Goal: Task Accomplishment & Management: Manage account settings

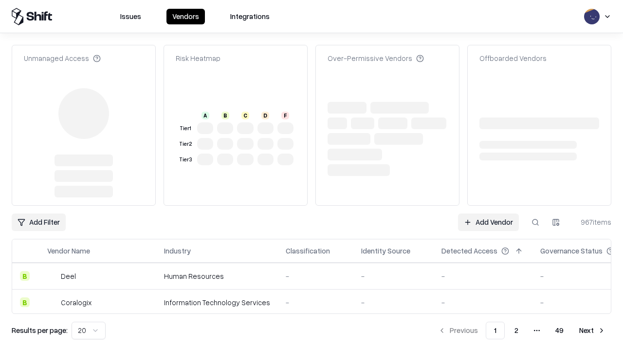
click at [489, 213] on link "Add Vendor" at bounding box center [488, 222] width 61 height 18
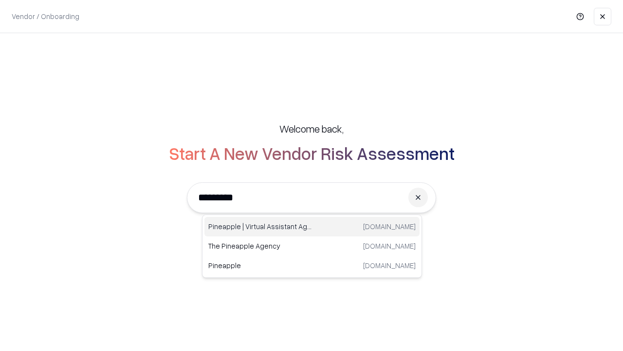
click at [312, 226] on div "Pineapple | Virtual Assistant Agency [DOMAIN_NAME]" at bounding box center [312, 226] width 215 height 19
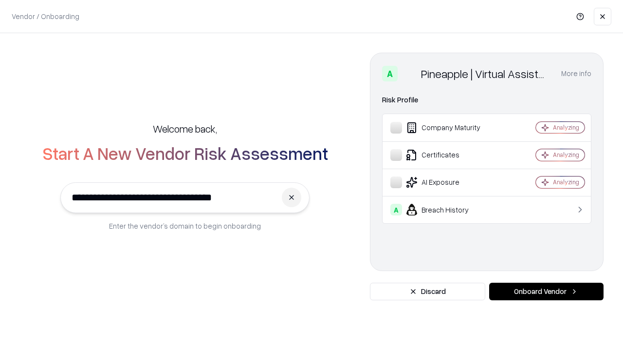
type input "**********"
click at [547, 291] on button "Onboard Vendor" at bounding box center [547, 292] width 114 height 18
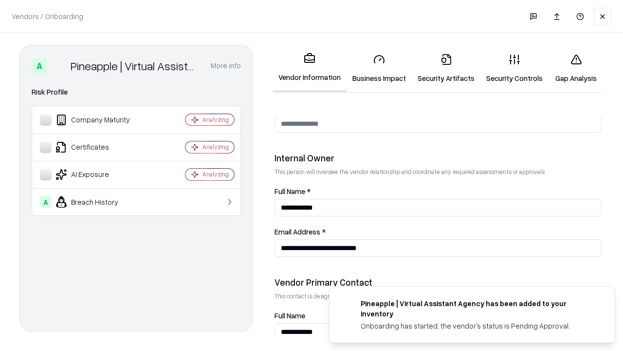
scroll to position [505, 0]
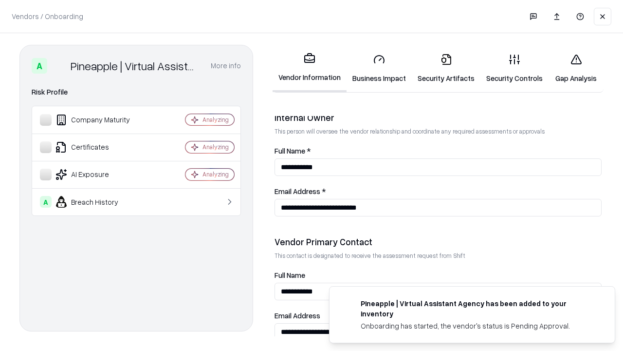
click at [379, 68] on link "Business Impact" at bounding box center [379, 68] width 65 height 45
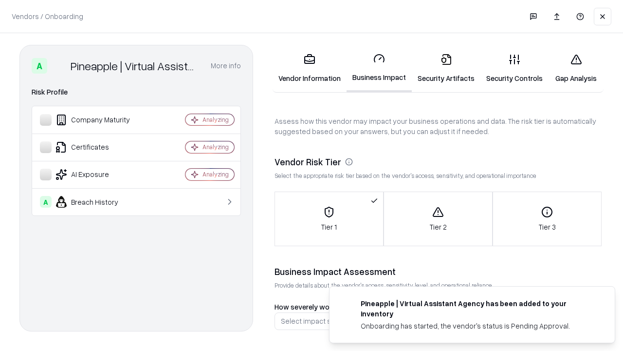
click at [576, 68] on link "Gap Analysis" at bounding box center [576, 68] width 55 height 45
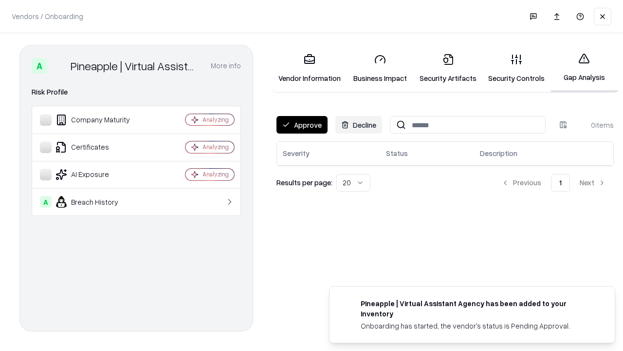
click at [302, 125] on button "Approve" at bounding box center [302, 125] width 51 height 18
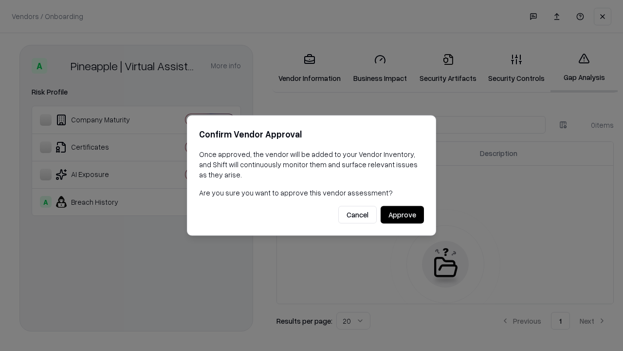
click at [402, 214] on button "Approve" at bounding box center [402, 215] width 43 height 18
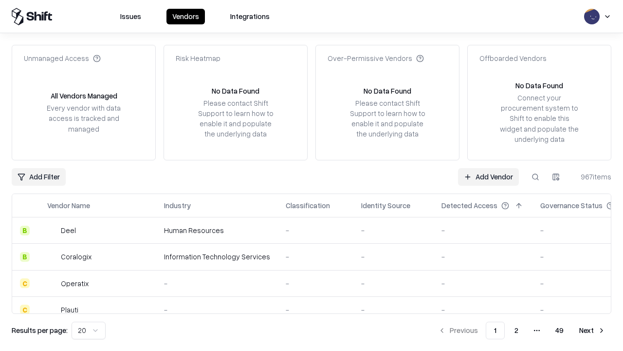
type input "**********"
click at [489, 176] on link "Add Vendor" at bounding box center [488, 177] width 61 height 18
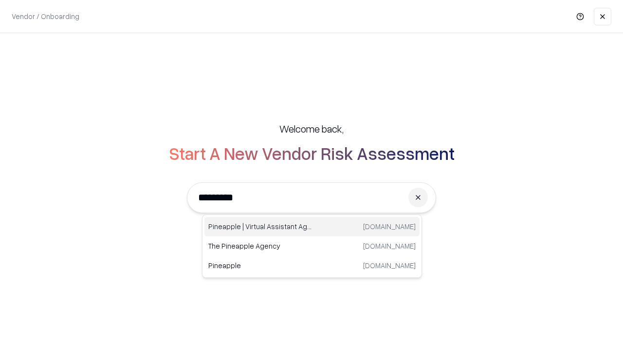
click at [312, 226] on div "Pineapple | Virtual Assistant Agency [DOMAIN_NAME]" at bounding box center [312, 226] width 215 height 19
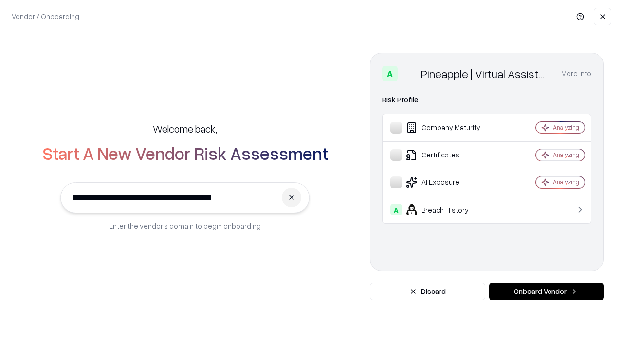
type input "**********"
click at [547, 291] on button "Onboard Vendor" at bounding box center [547, 292] width 114 height 18
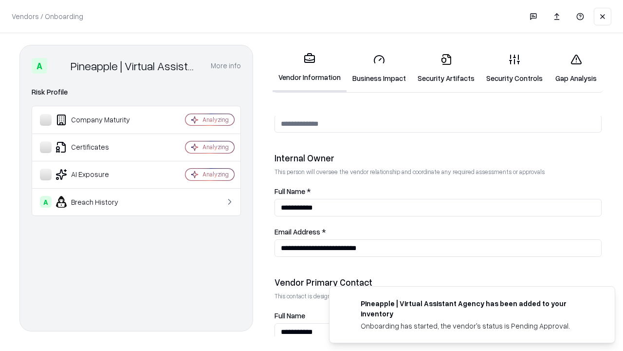
scroll to position [505, 0]
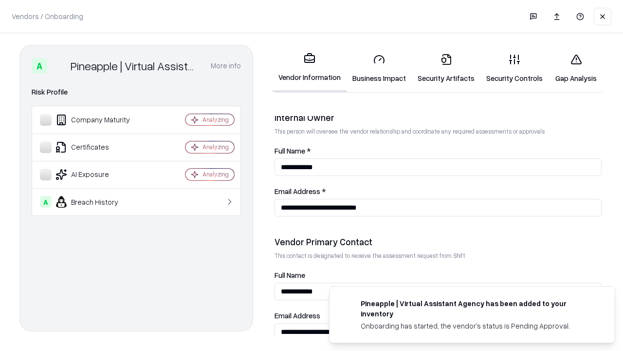
click at [576, 68] on link "Gap Analysis" at bounding box center [576, 68] width 55 height 45
